Goal: Communication & Community: Answer question/provide support

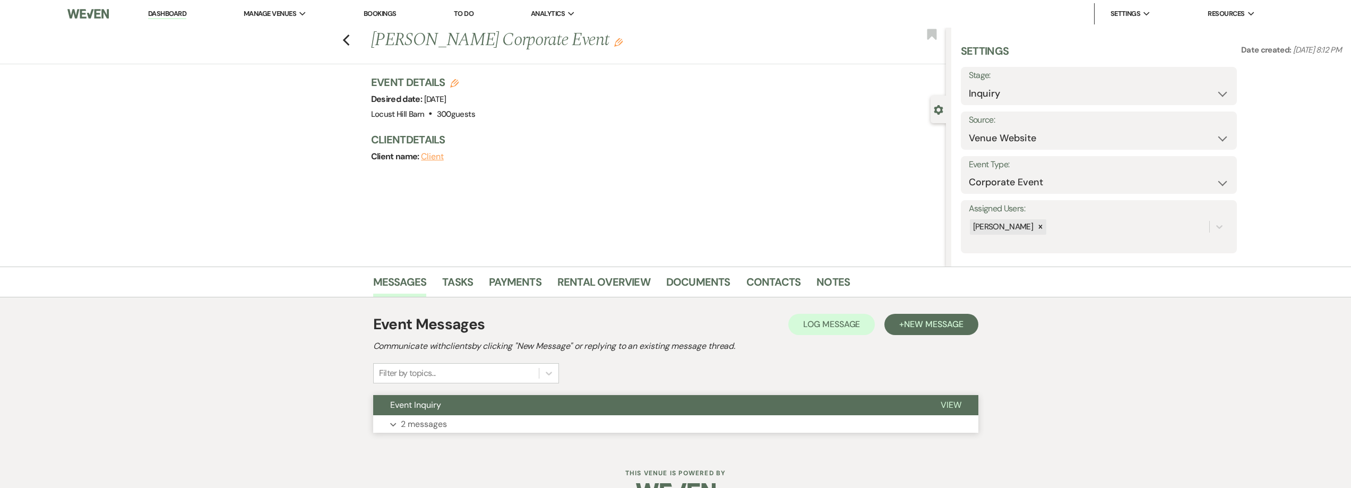
click at [450, 429] on button "Expand 2 messages" at bounding box center [675, 424] width 605 height 18
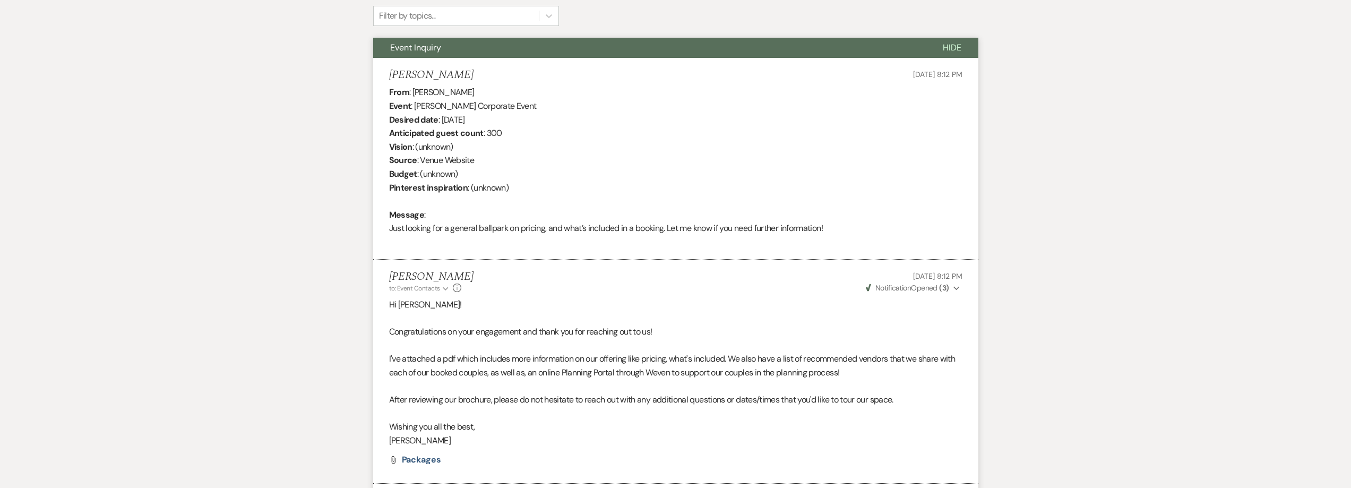
scroll to position [467, 0]
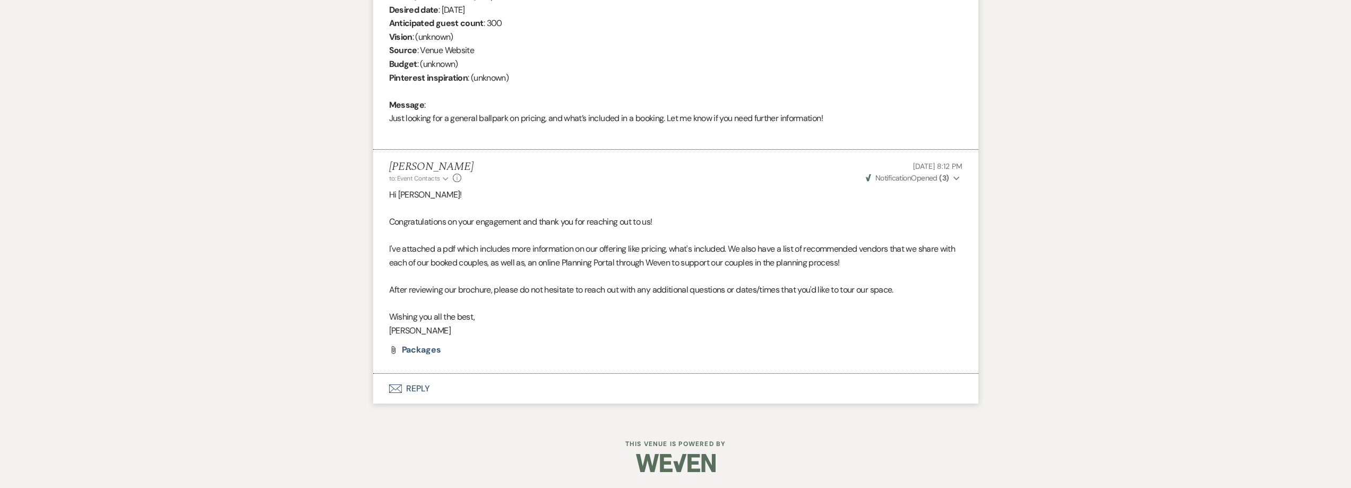
click at [418, 388] on button "Envelope Reply" at bounding box center [675, 389] width 605 height 30
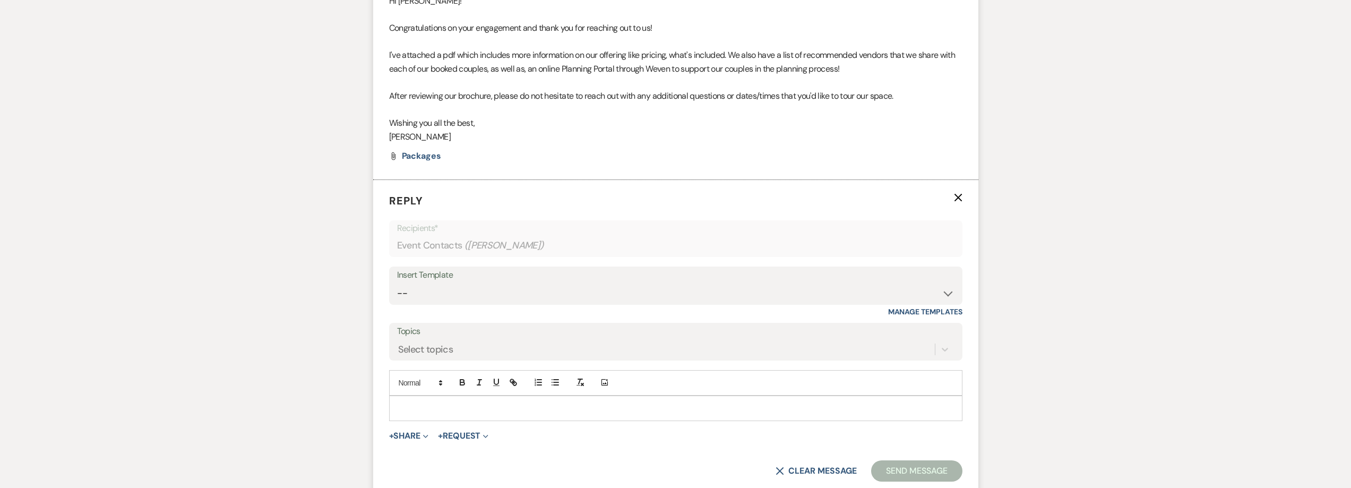
scroll to position [679, 0]
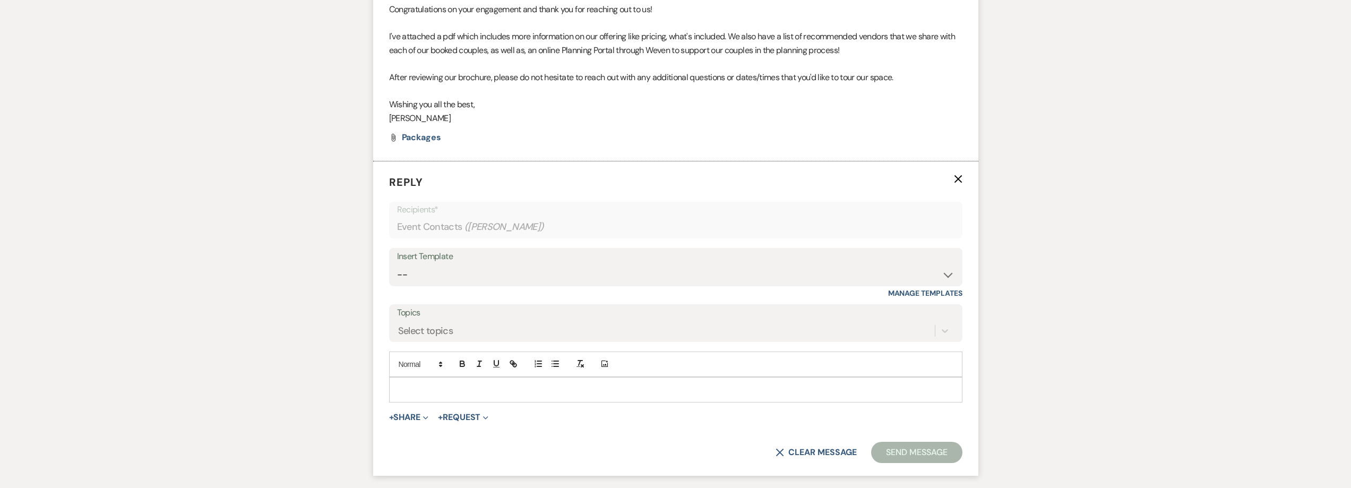
click at [424, 384] on p at bounding box center [676, 390] width 556 height 12
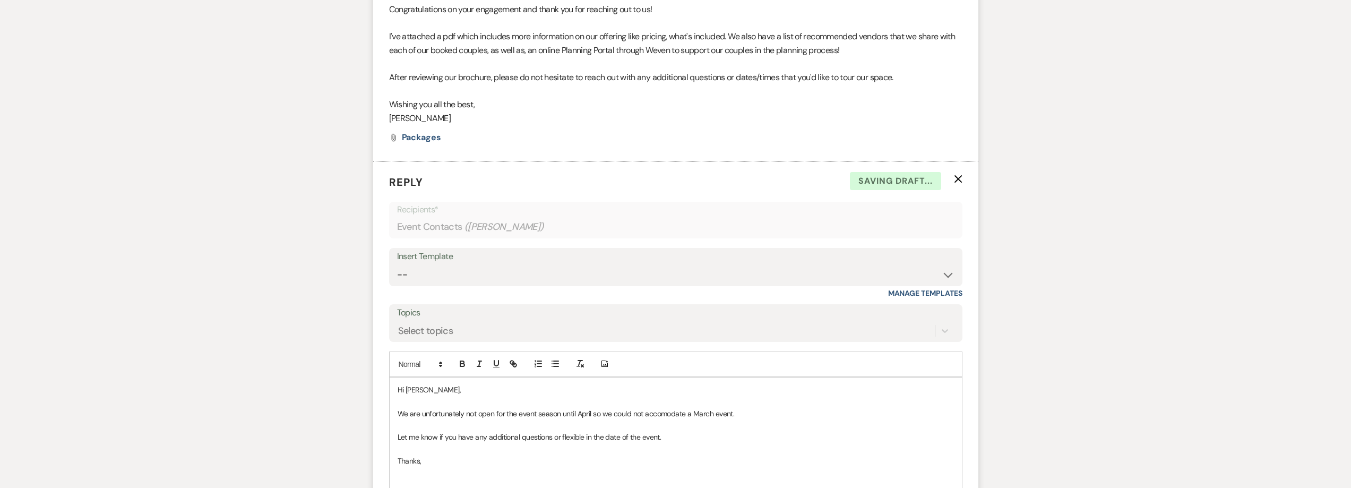
scroll to position [681, 0]
click at [674, 414] on p "We are unfortunately not open for the event season until April so we could not …" at bounding box center [676, 412] width 556 height 12
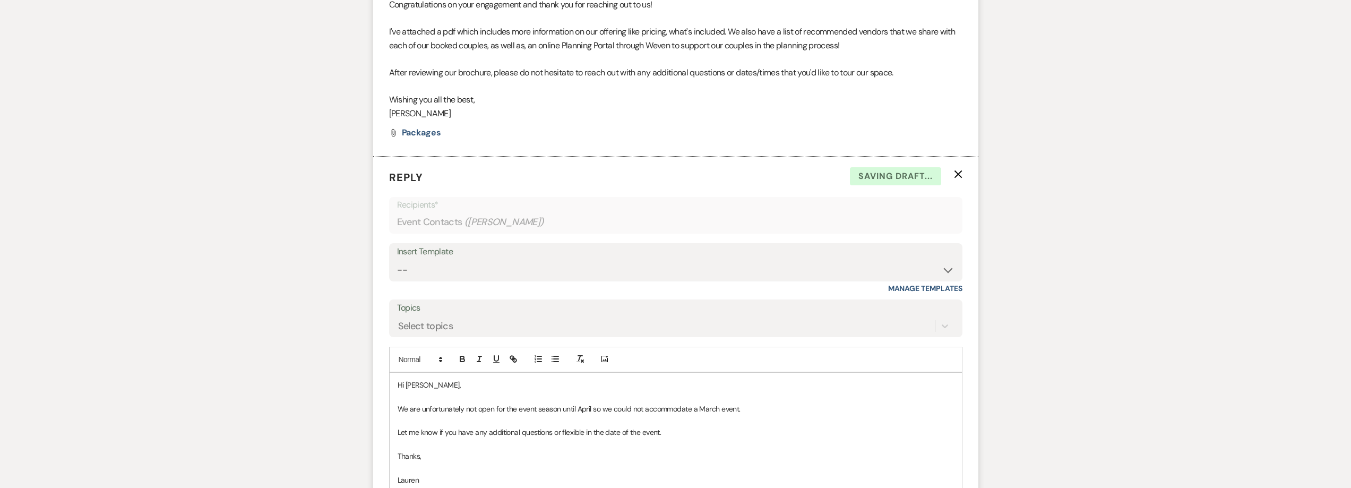
scroll to position [787, 0]
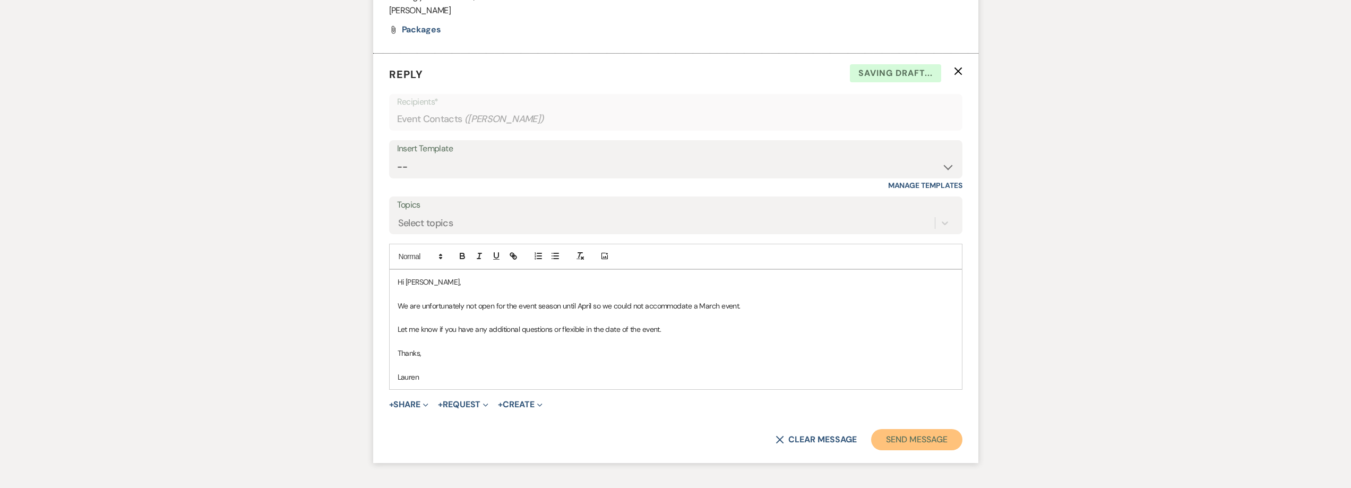
click at [905, 438] on button "Send Message" at bounding box center [916, 439] width 91 height 21
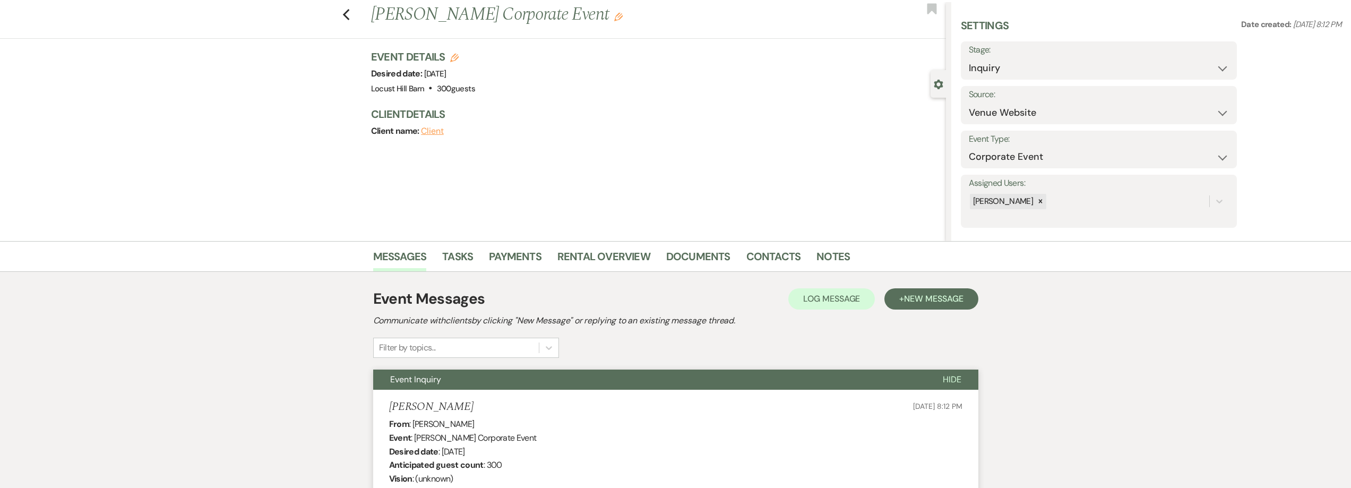
scroll to position [0, 0]
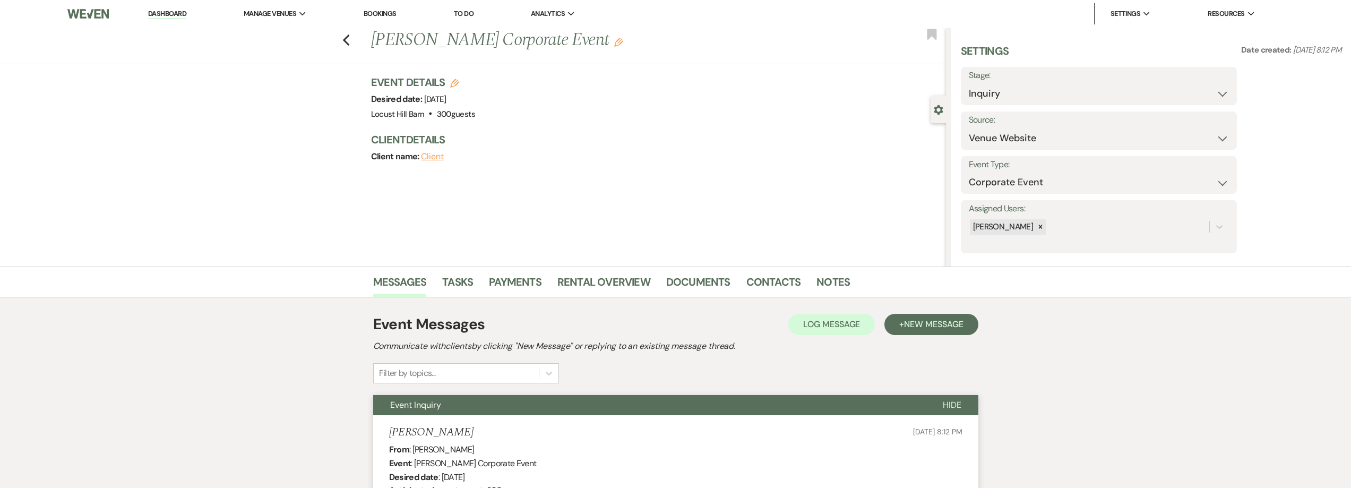
click at [148, 13] on li "Dashboard" at bounding box center [167, 13] width 49 height 21
click at [160, 14] on link "Dashboard" at bounding box center [167, 14] width 38 height 10
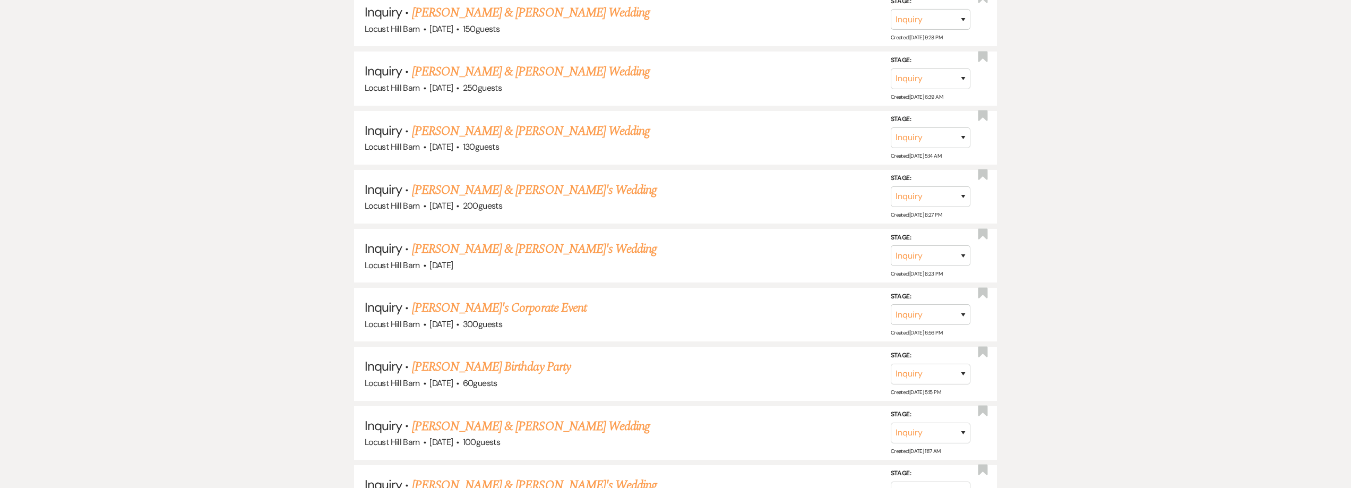
scroll to position [1263, 0]
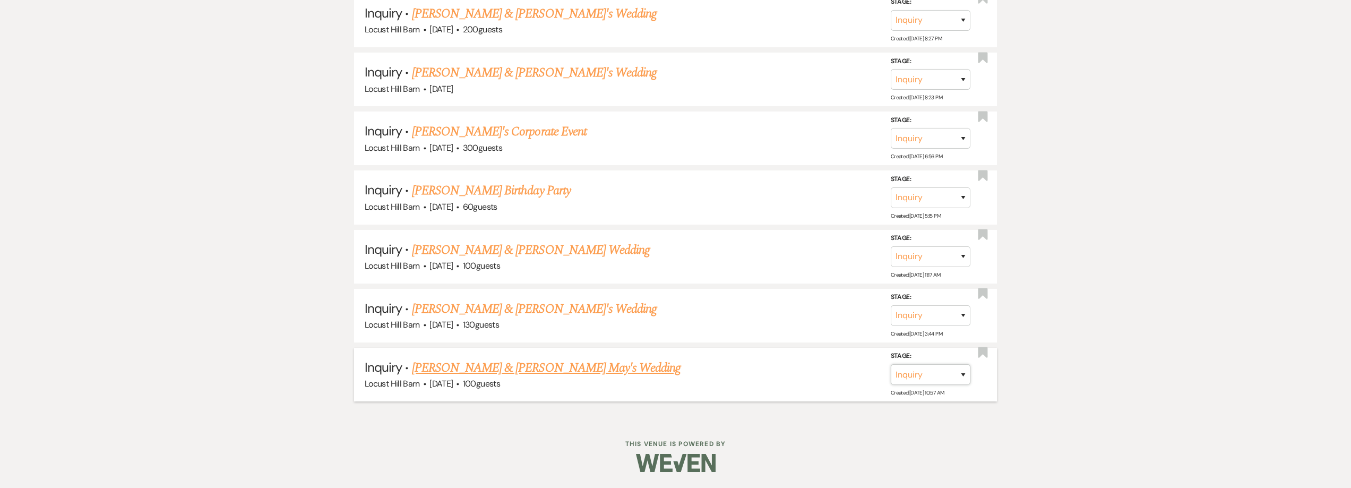
click at [952, 378] on select "Inquiry Follow Up Tour Requested Tour Confirmed Toured Proposal Sent Booked Lost" at bounding box center [931, 374] width 80 height 21
select select "8"
click at [891, 364] on select "Inquiry Follow Up Tour Requested Tour Confirmed Toured Proposal Sent Booked Lost" at bounding box center [931, 374] width 80 height 21
click at [945, 380] on button "Save" at bounding box center [949, 374] width 53 height 21
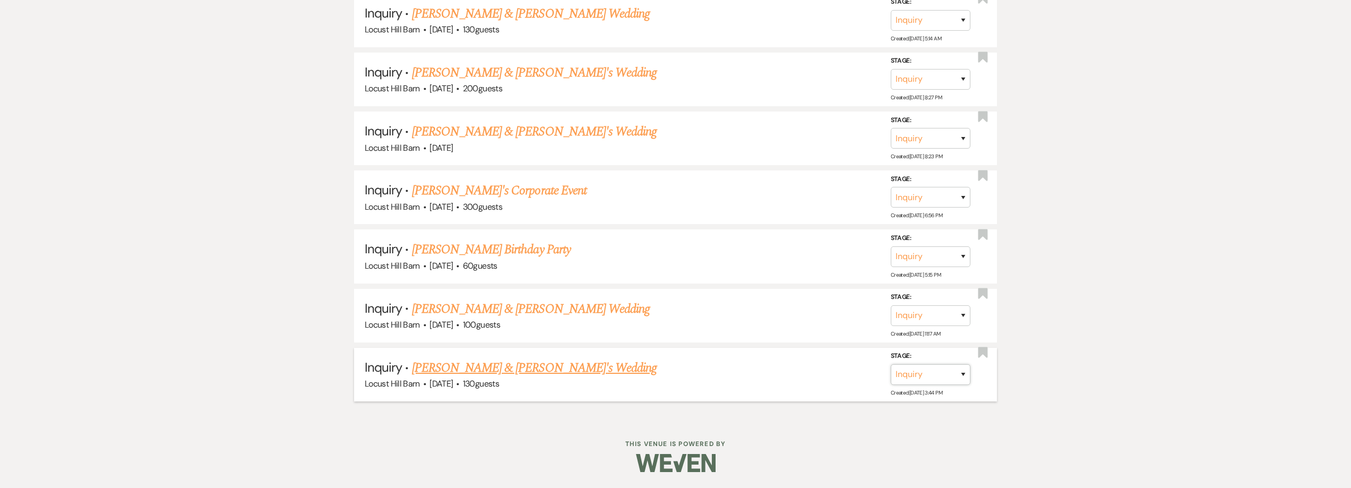
click at [935, 370] on select "Inquiry Follow Up Tour Requested Tour Confirmed Toured Proposal Sent Booked Lost" at bounding box center [931, 374] width 80 height 21
select select "8"
click at [891, 364] on select "Inquiry Follow Up Tour Requested Tour Confirmed Toured Proposal Sent Booked Lost" at bounding box center [931, 374] width 80 height 21
click at [970, 375] on button "Save" at bounding box center [949, 374] width 53 height 21
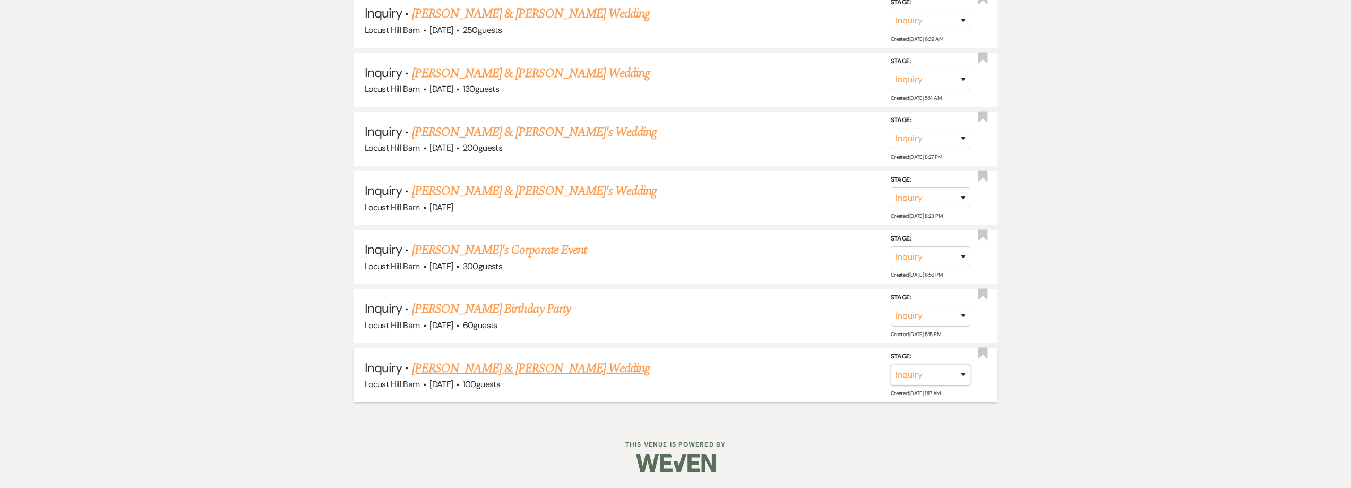
click at [931, 373] on select "Inquiry Follow Up Tour Requested Tour Confirmed Toured Proposal Sent Booked Lost" at bounding box center [931, 375] width 80 height 21
select select "8"
click at [891, 365] on select "Inquiry Follow Up Tour Requested Tour Confirmed Toured Proposal Sent Booked Lost" at bounding box center [931, 375] width 80 height 21
click at [940, 377] on button "Save" at bounding box center [949, 374] width 53 height 21
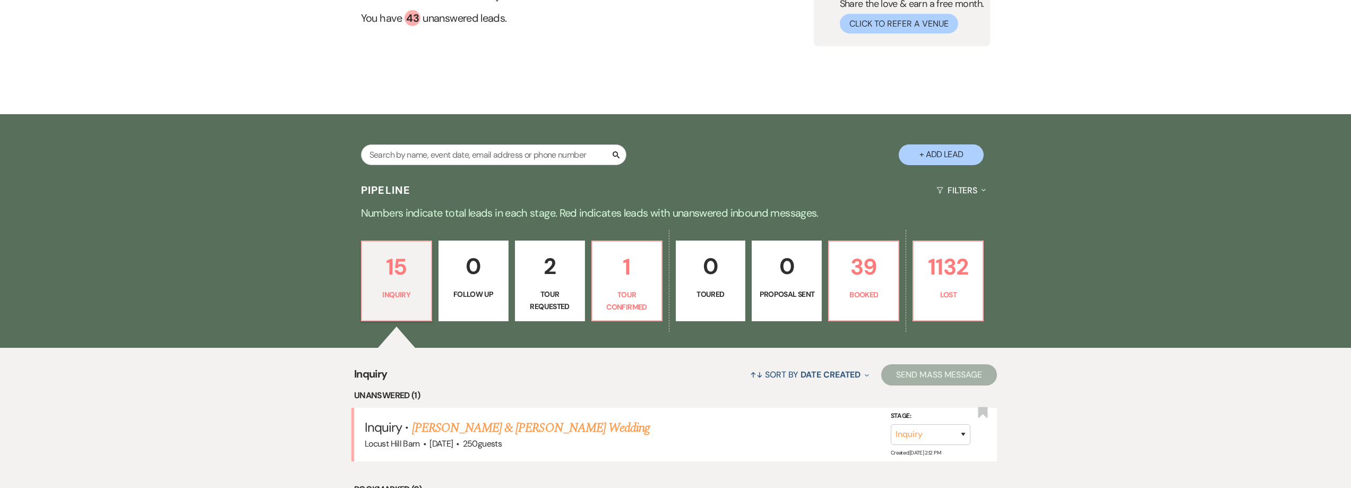
click at [515, 281] on link "2 Tour Requested" at bounding box center [550, 280] width 70 height 81
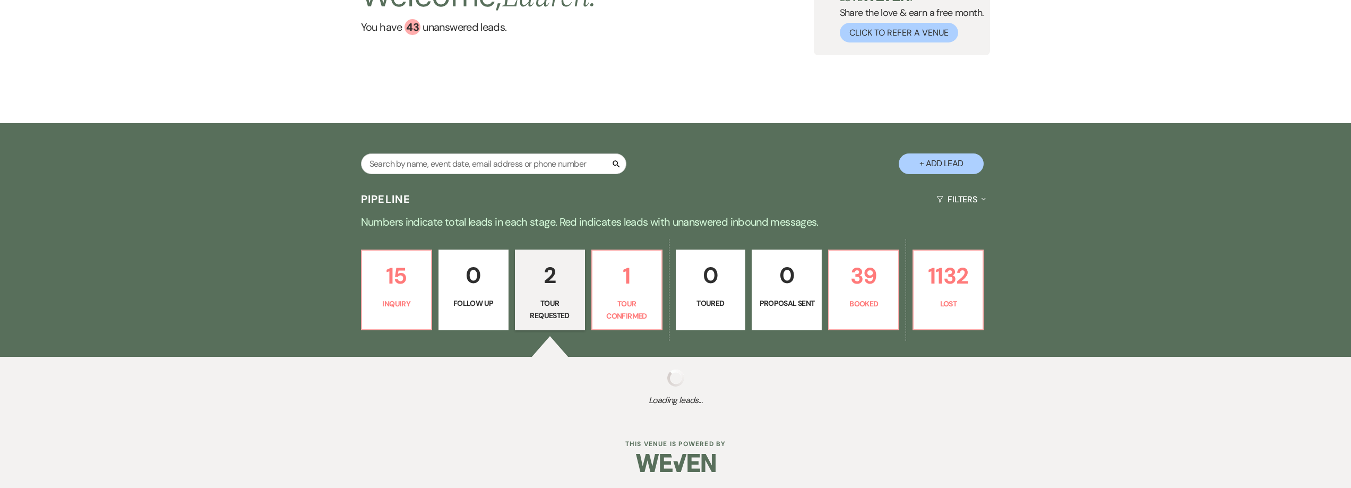
select select "2"
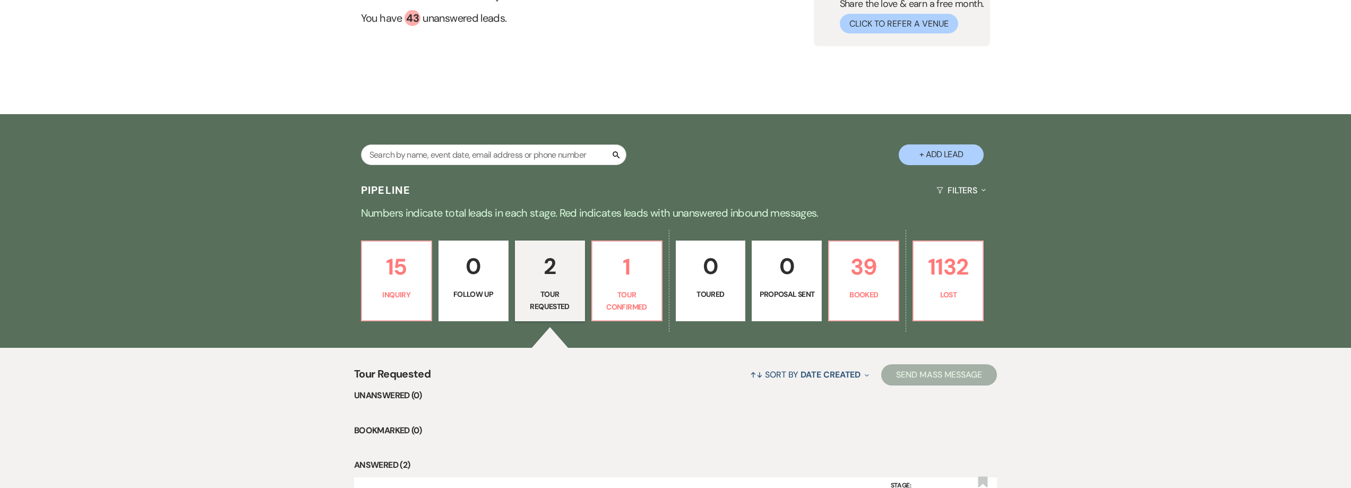
scroll to position [319, 0]
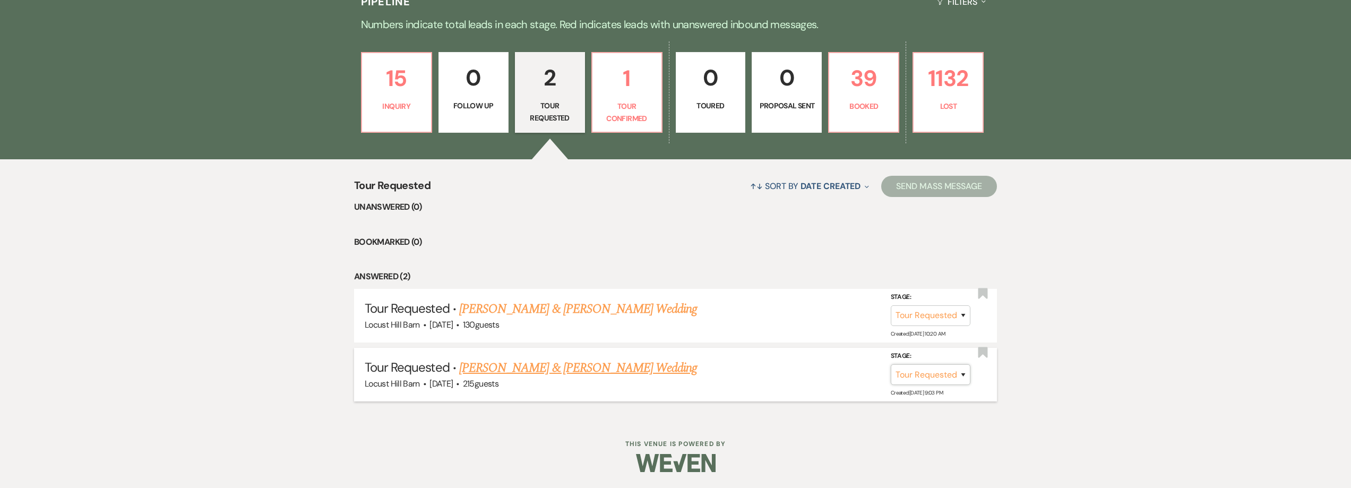
click at [941, 380] on select "Inquiry Follow Up Tour Requested Tour Confirmed Toured Proposal Sent Booked Lost" at bounding box center [931, 374] width 80 height 21
select select "8"
click at [891, 364] on select "Inquiry Follow Up Tour Requested Tour Confirmed Toured Proposal Sent Booked Lost" at bounding box center [931, 374] width 80 height 21
click at [953, 377] on button "Save" at bounding box center [949, 374] width 53 height 21
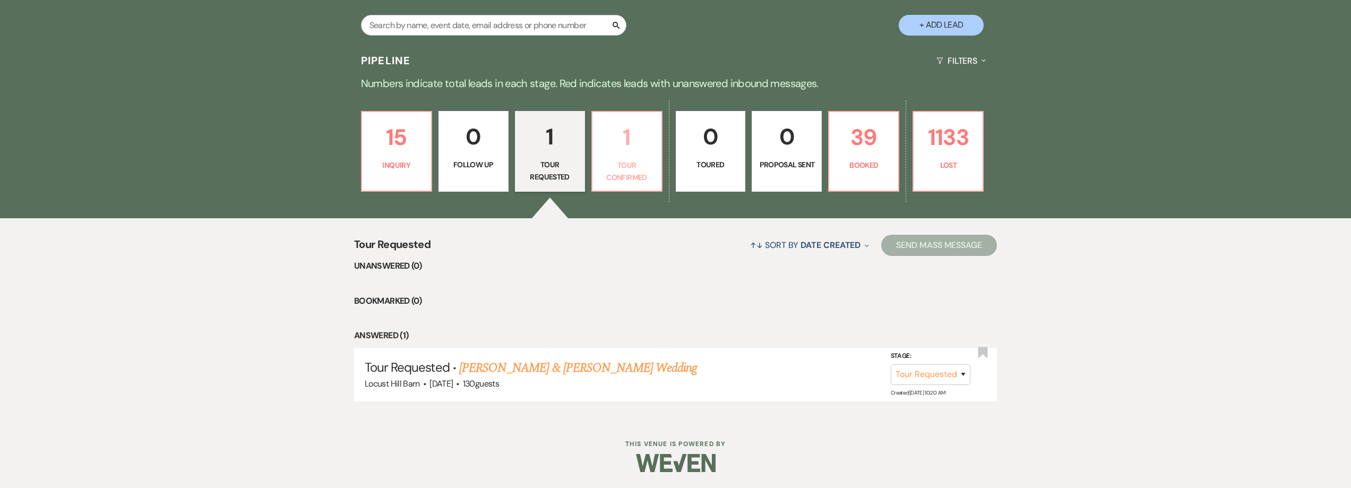
click at [635, 165] on p "Tour Confirmed" at bounding box center [627, 171] width 56 height 24
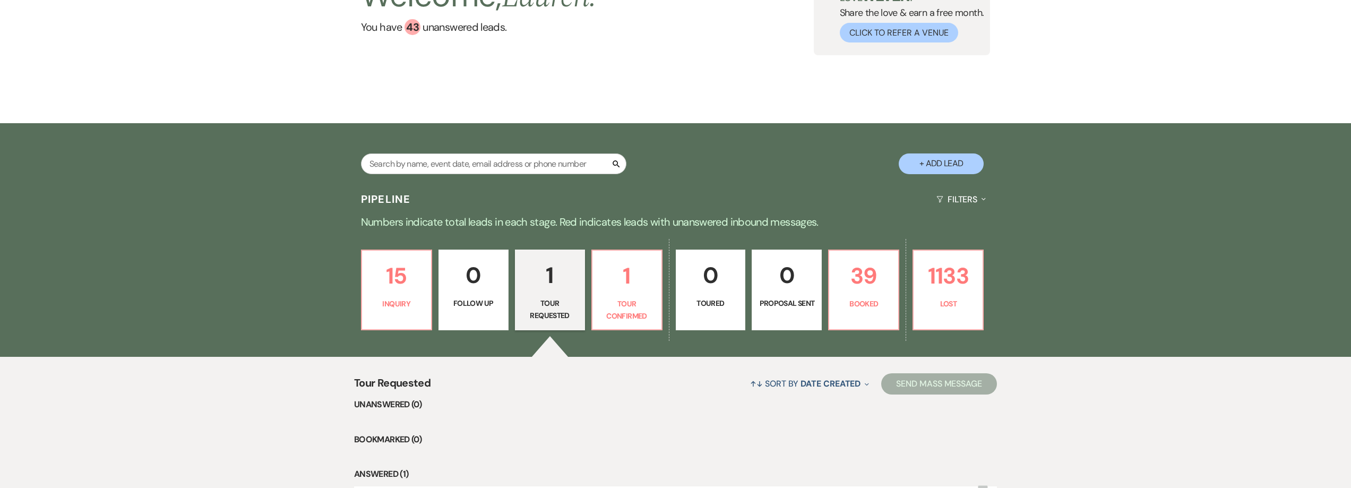
select select "4"
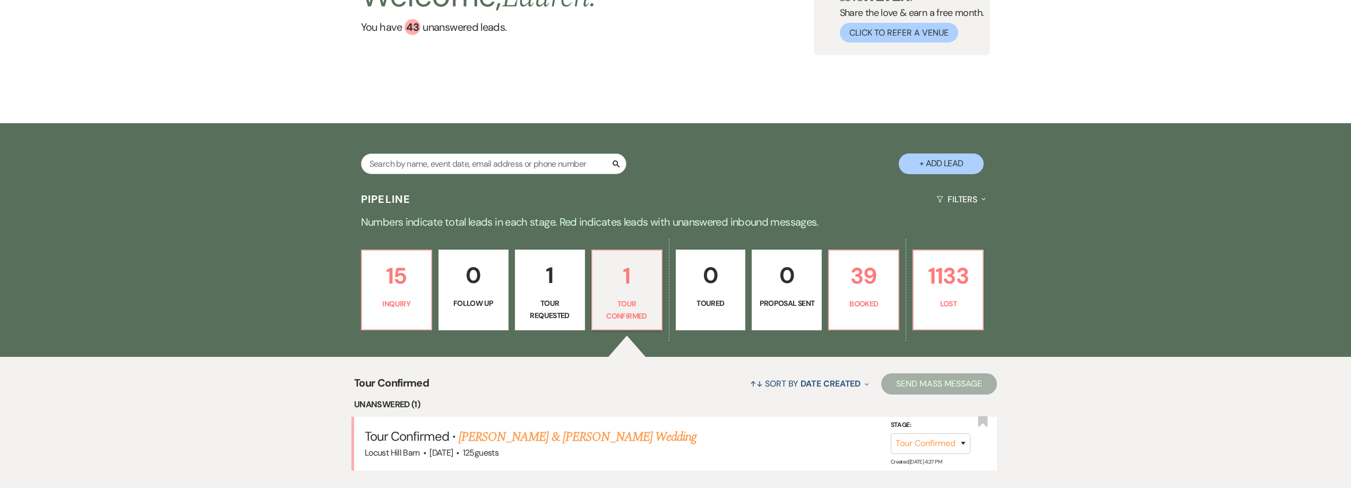
scroll to position [255, 0]
